Goal: Transaction & Acquisition: Subscribe to service/newsletter

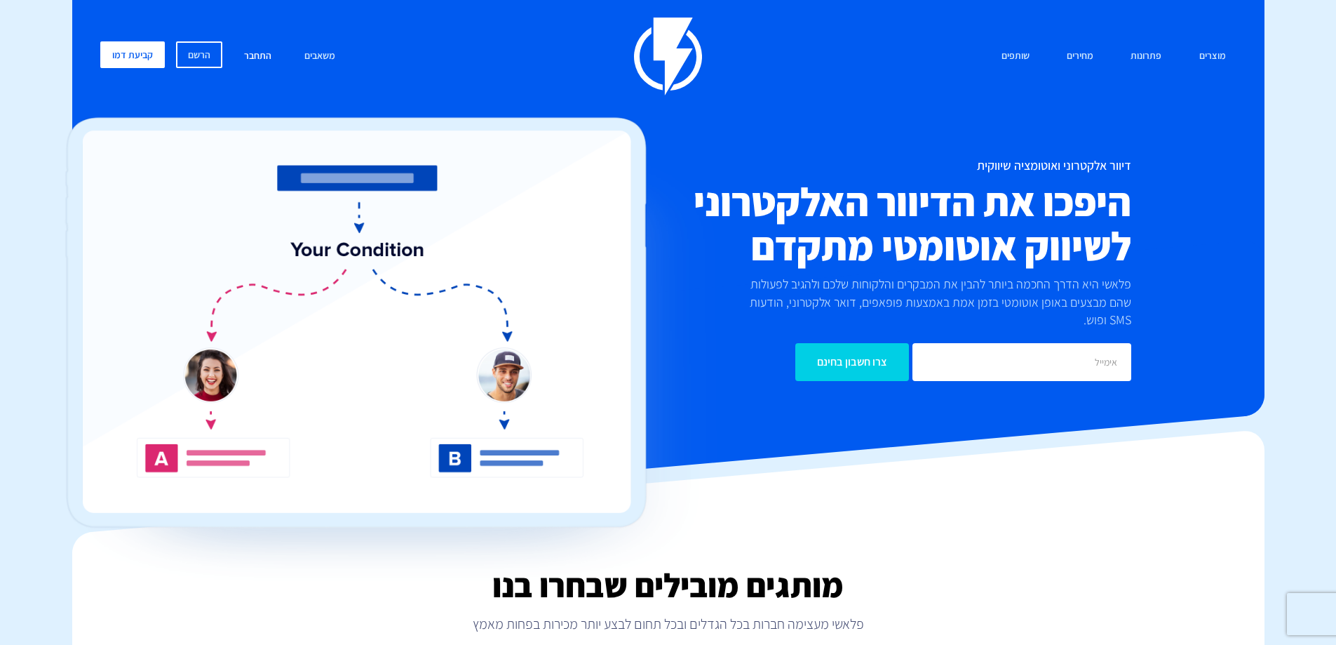
click at [255, 56] on link "התחבר" at bounding box center [258, 56] width 48 height 30
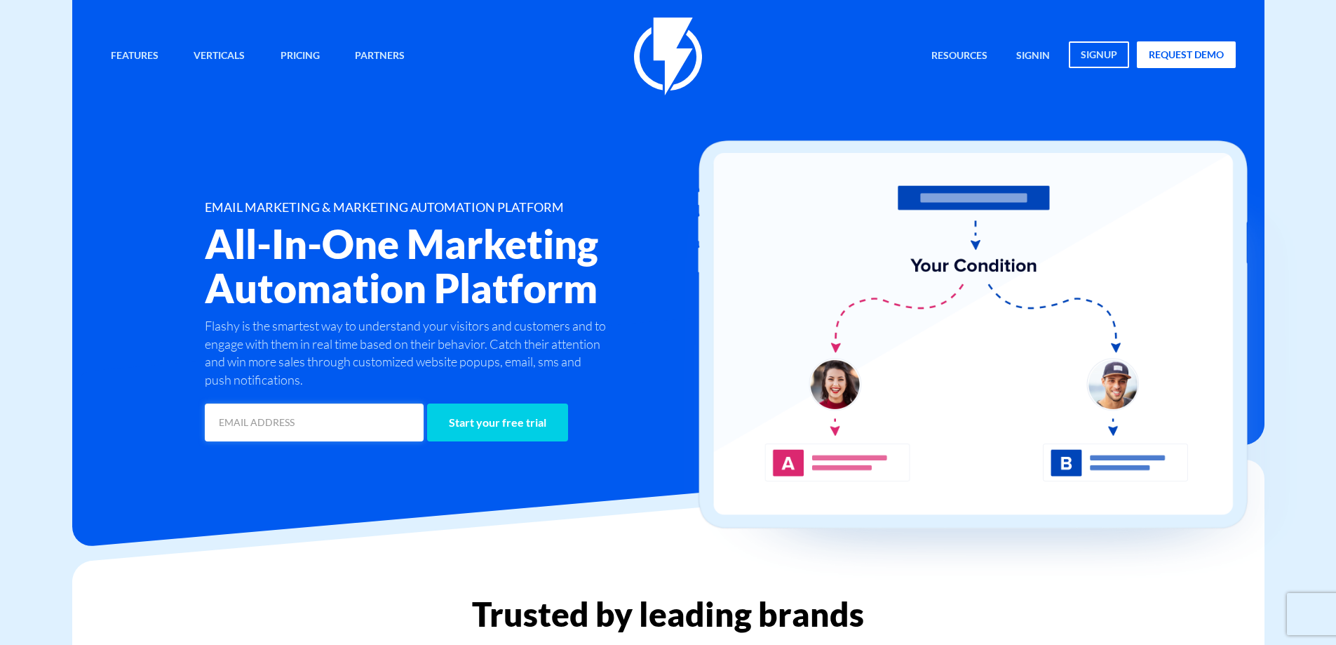
click at [339, 419] on input "email" at bounding box center [314, 422] width 219 height 38
type input "natachepurnova@gmail.com"
click at [460, 419] on input "Start your free trial" at bounding box center [497, 422] width 141 height 38
